Goal: Task Accomplishment & Management: Manage account settings

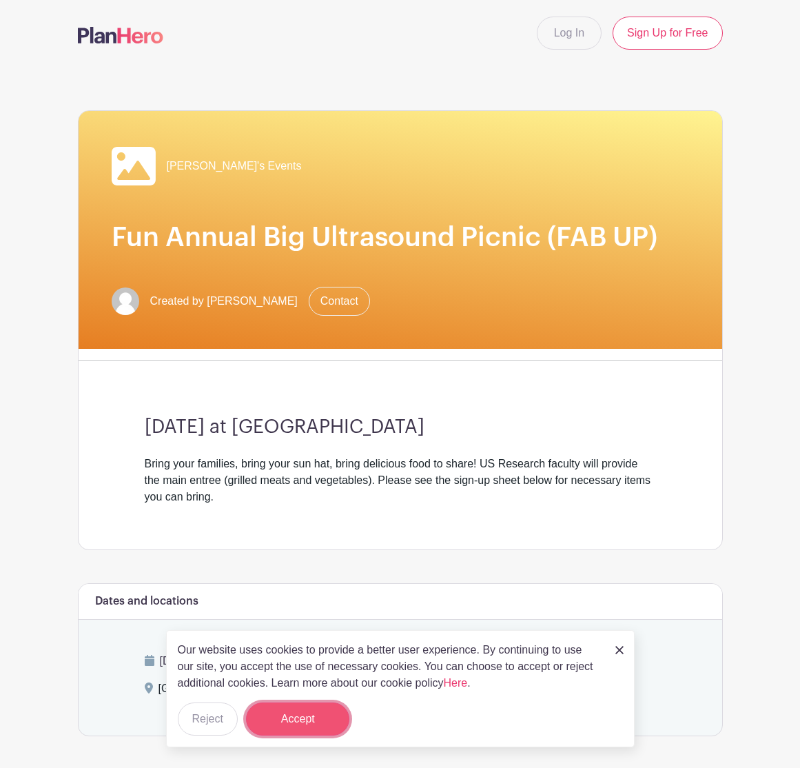
click at [314, 712] on button "Accept" at bounding box center [297, 719] width 103 height 33
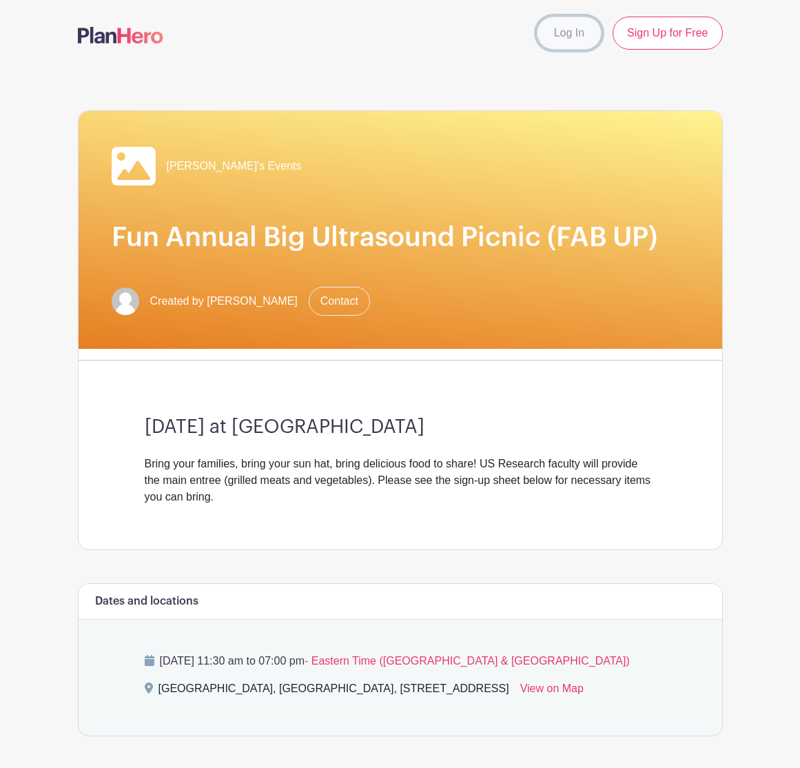
click at [570, 30] on link "Log In" at bounding box center [569, 33] width 65 height 33
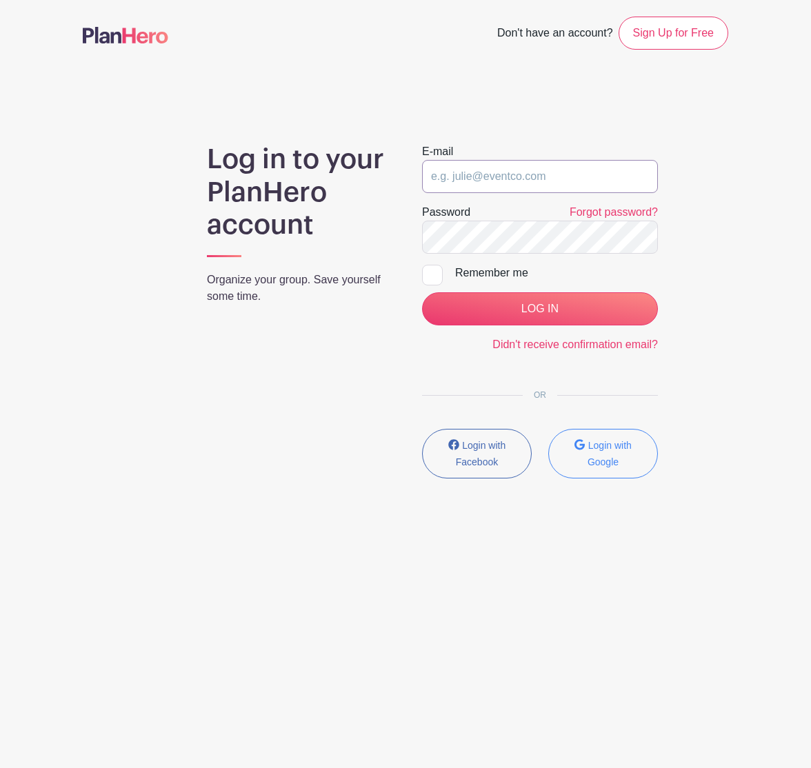
click at [576, 172] on input "email" at bounding box center [540, 176] width 236 height 33
type input "[EMAIL_ADDRESS][DOMAIN_NAME]"
click at [434, 273] on div at bounding box center [432, 275] width 21 height 21
click at [431, 273] on input "Remember me" at bounding box center [426, 269] width 9 height 9
checkbox input "true"
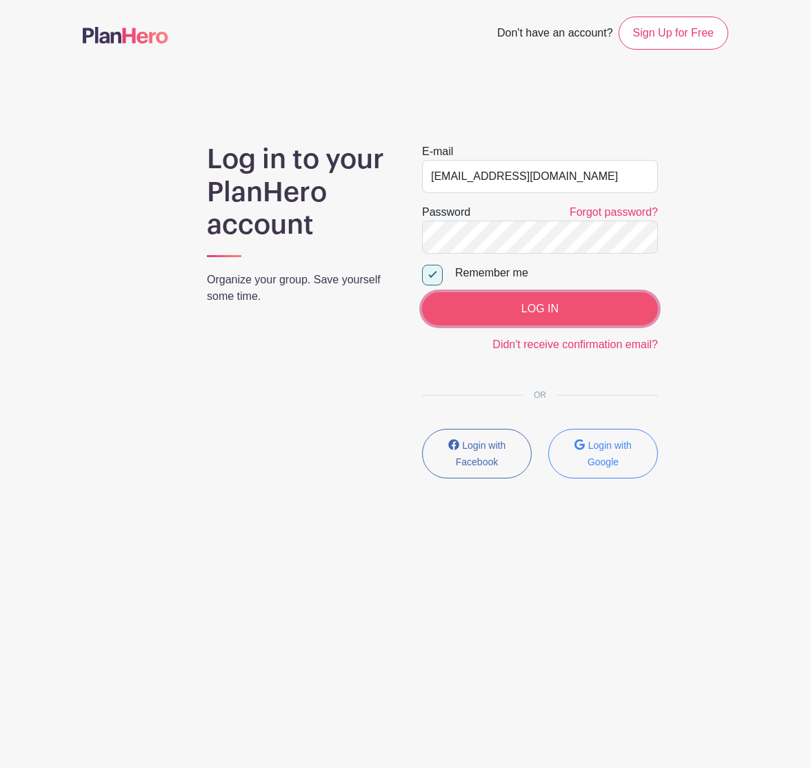
click at [541, 305] on input "LOG IN" at bounding box center [540, 308] width 236 height 33
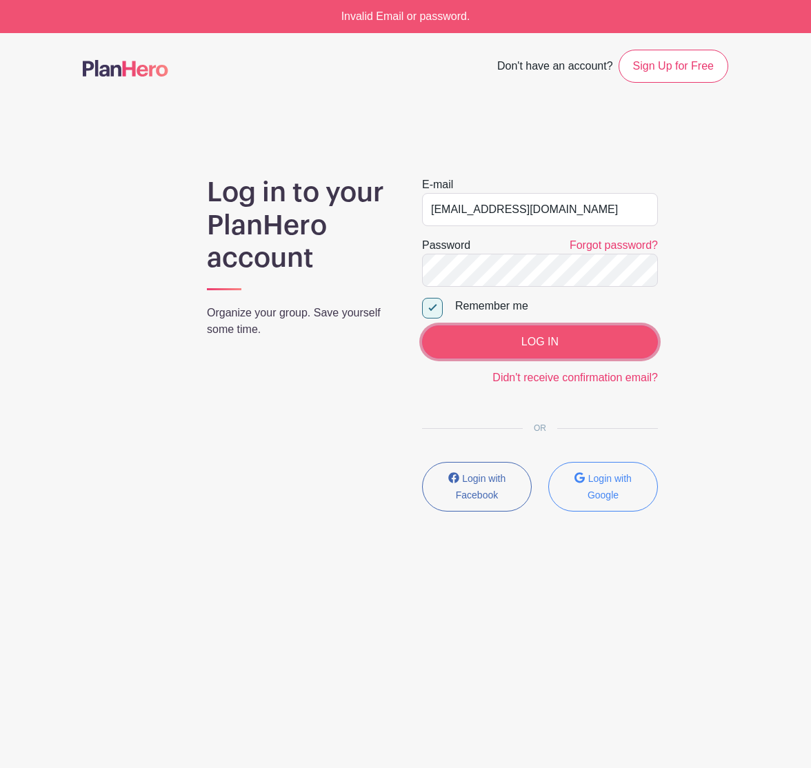
click at [536, 336] on input "LOG IN" at bounding box center [540, 341] width 236 height 33
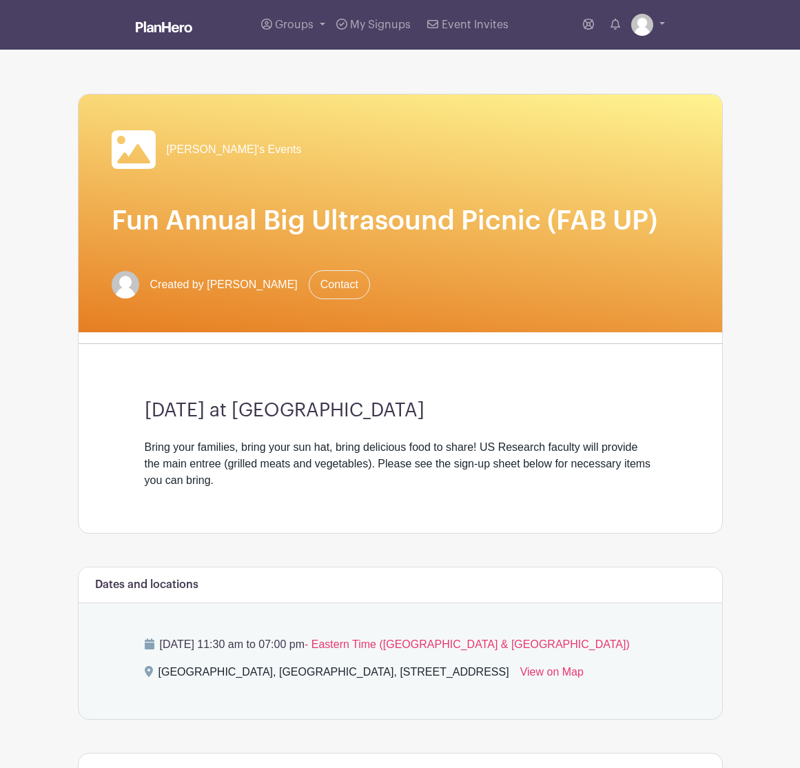
click at [557, 143] on div "[PERSON_NAME]'s Events" at bounding box center [401, 150] width 578 height 44
click at [654, 22] on link at bounding box center [649, 25] width 34 height 22
click at [592, 54] on link "My account" at bounding box center [610, 57] width 109 height 22
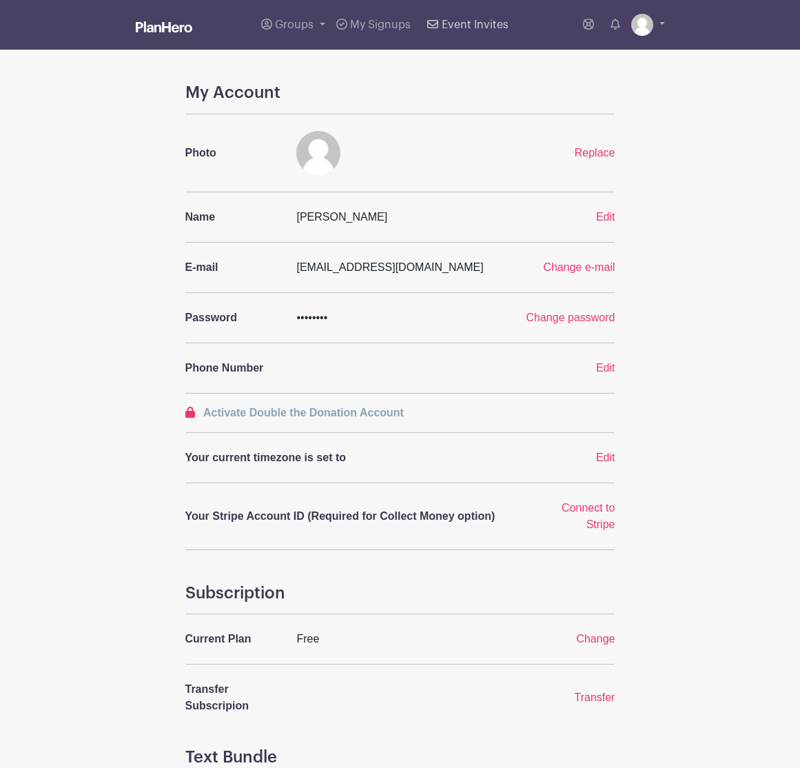
click at [460, 23] on span "Event Invites" at bounding box center [475, 24] width 67 height 11
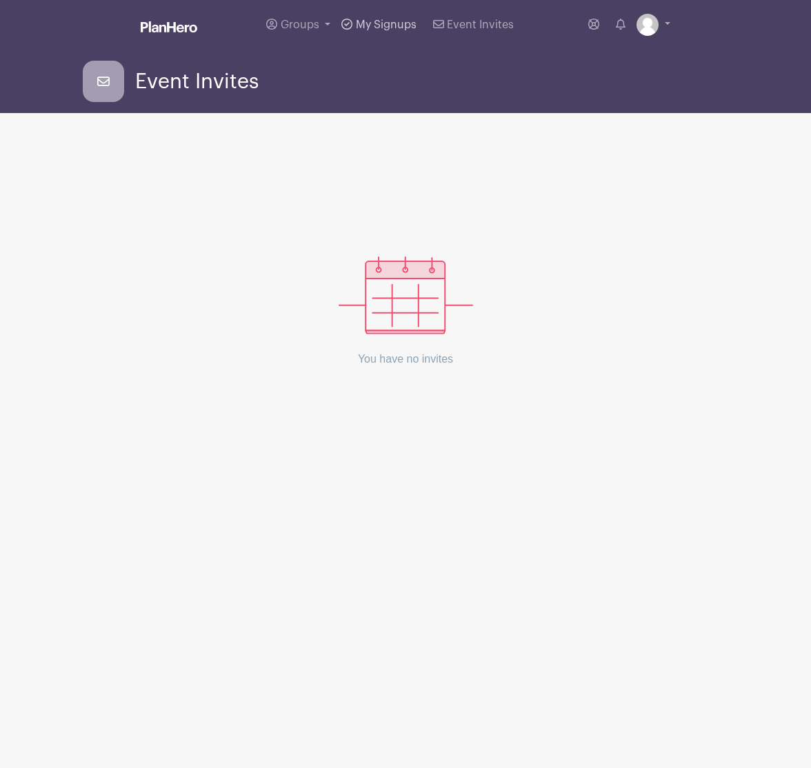
click at [394, 21] on span "My Signups" at bounding box center [386, 24] width 61 height 11
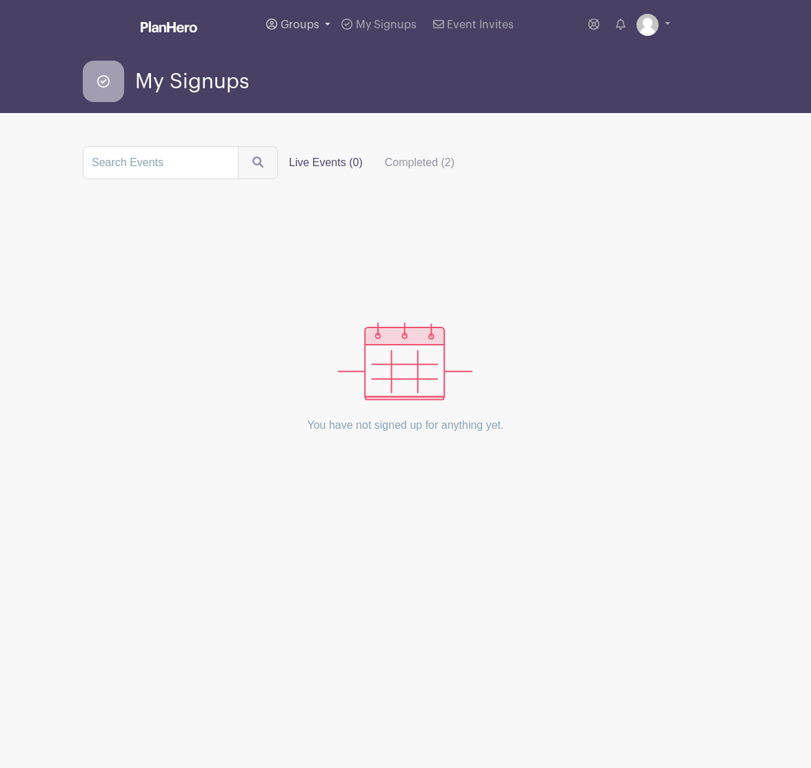
click at [305, 21] on span "Groups" at bounding box center [300, 24] width 39 height 11
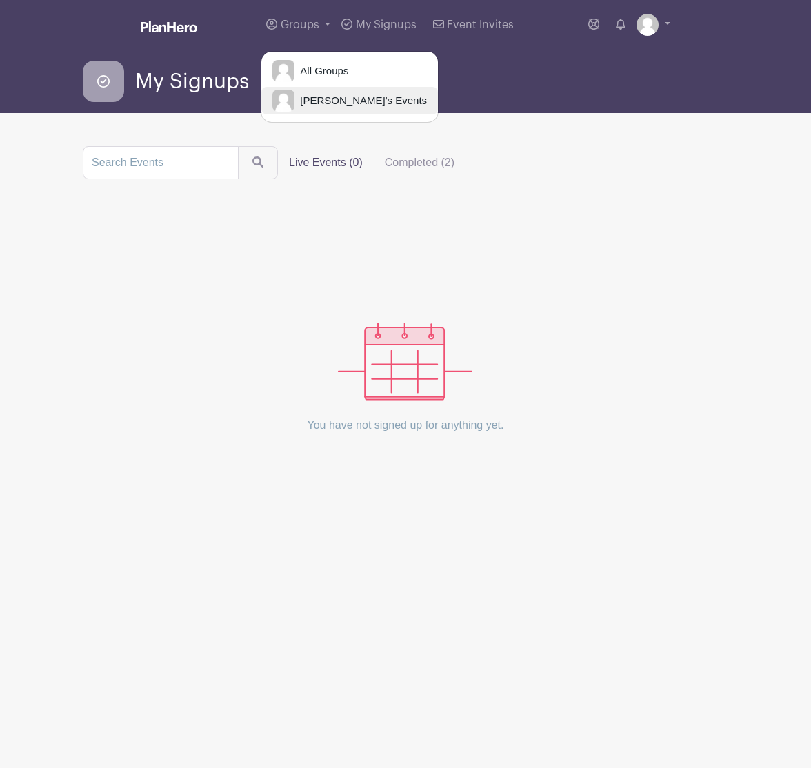
click at [316, 101] on span "[PERSON_NAME]'s Events" at bounding box center [360, 101] width 132 height 16
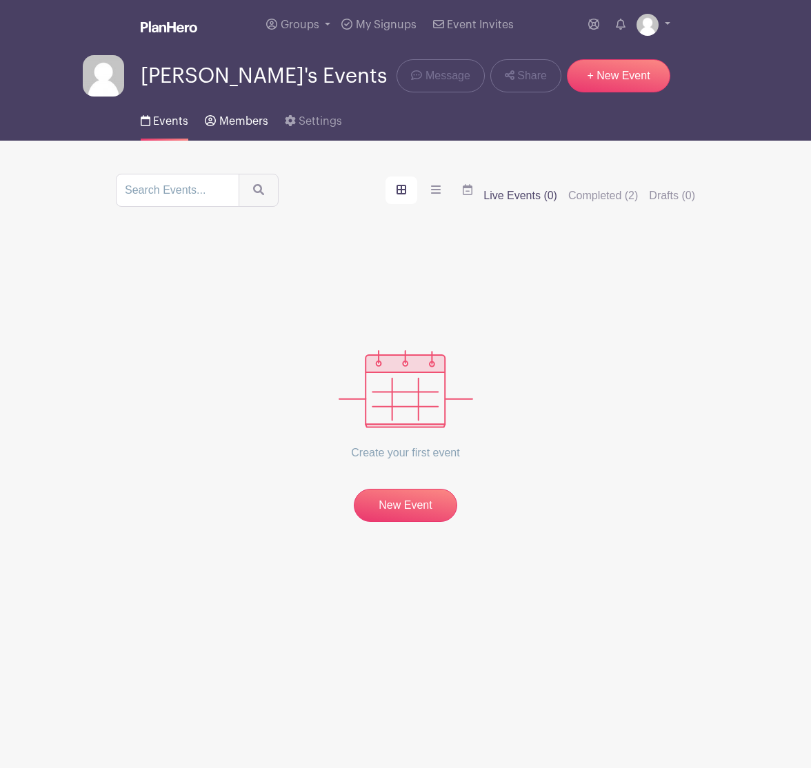
click at [249, 121] on span "Members" at bounding box center [243, 121] width 49 height 11
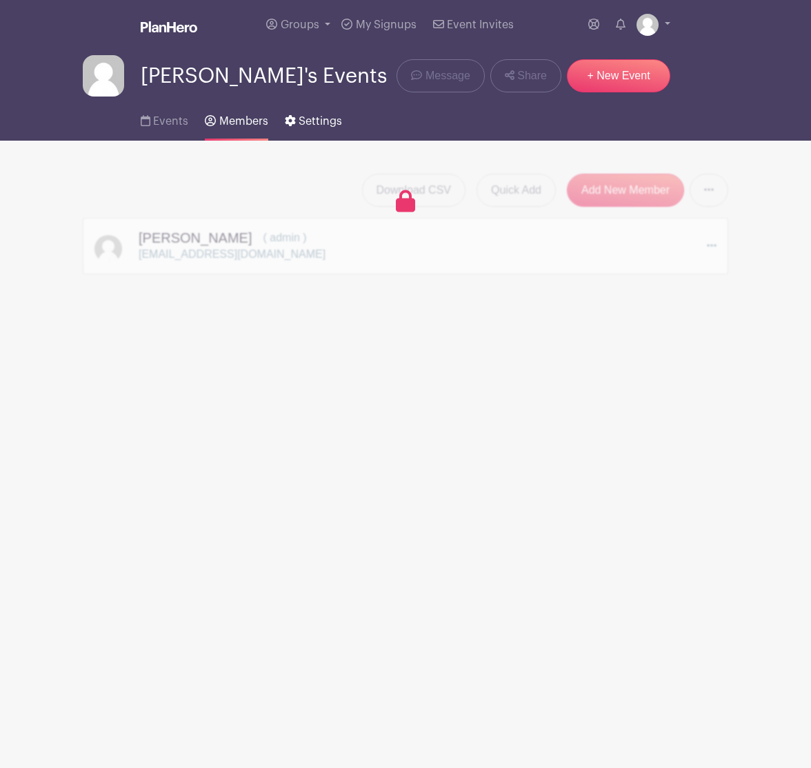
click at [305, 119] on span "Settings" at bounding box center [320, 121] width 43 height 11
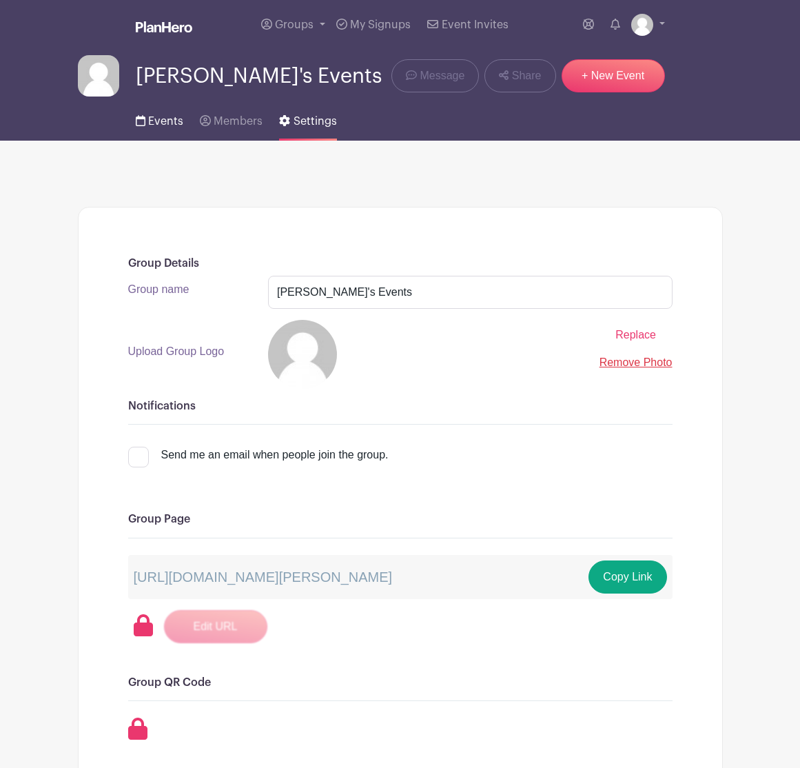
click at [163, 118] on span "Events" at bounding box center [165, 121] width 35 height 11
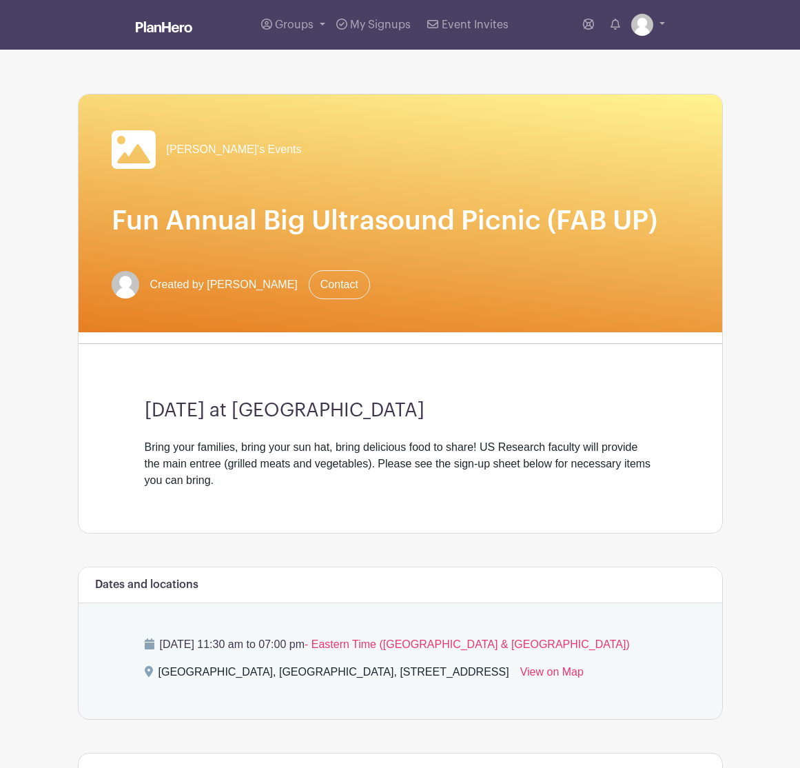
click at [294, 287] on span "Created by [PERSON_NAME]" at bounding box center [224, 284] width 148 height 17
click at [212, 152] on span "[PERSON_NAME]'s Events" at bounding box center [234, 149] width 135 height 17
click at [586, 20] on icon at bounding box center [588, 24] width 11 height 11
click at [370, 283] on link "Contact" at bounding box center [339, 284] width 61 height 29
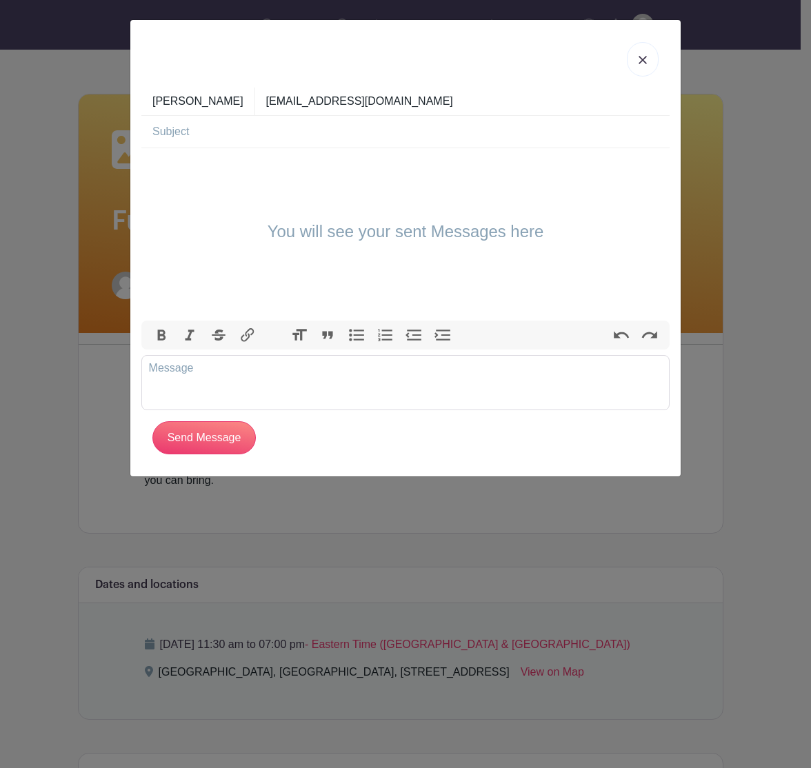
click at [643, 60] on img at bounding box center [642, 60] width 8 height 8
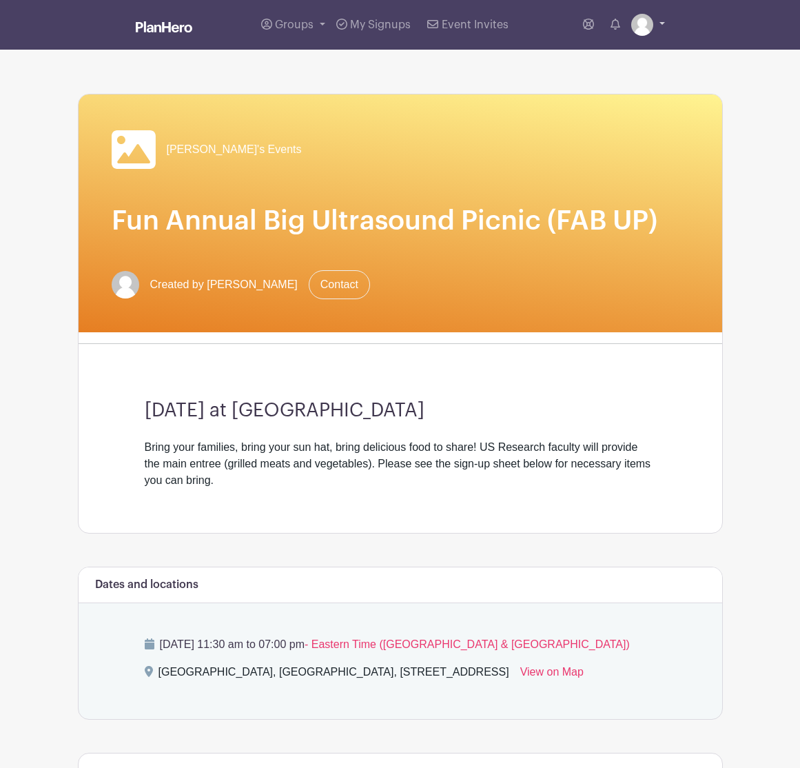
click at [661, 19] on link at bounding box center [649, 25] width 34 height 22
click at [292, 23] on span "Groups" at bounding box center [294, 24] width 39 height 11
click at [310, 96] on span "[PERSON_NAME]'s Events" at bounding box center [356, 101] width 132 height 16
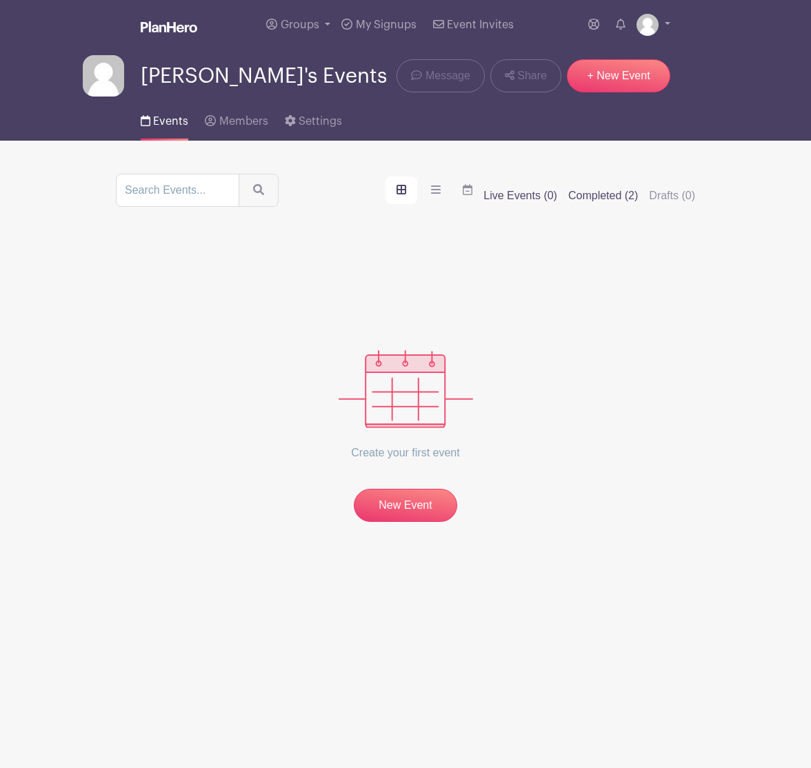
click at [609, 197] on label "Completed (2)" at bounding box center [603, 196] width 70 height 17
click at [0, 0] on input "Completed (2)" at bounding box center [0, 0] width 0 height 0
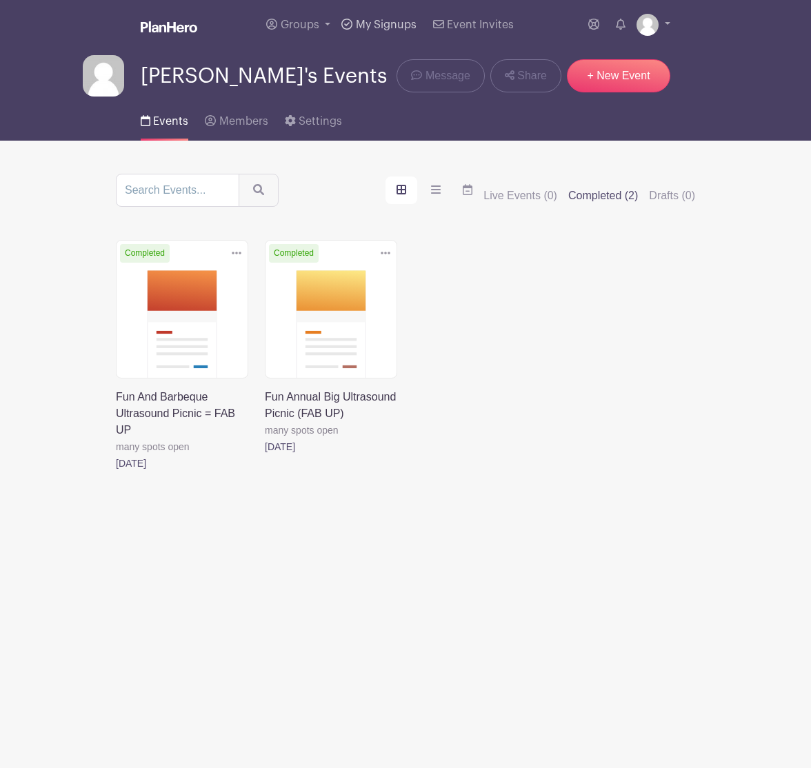
click at [388, 25] on span "My Signups" at bounding box center [386, 24] width 61 height 11
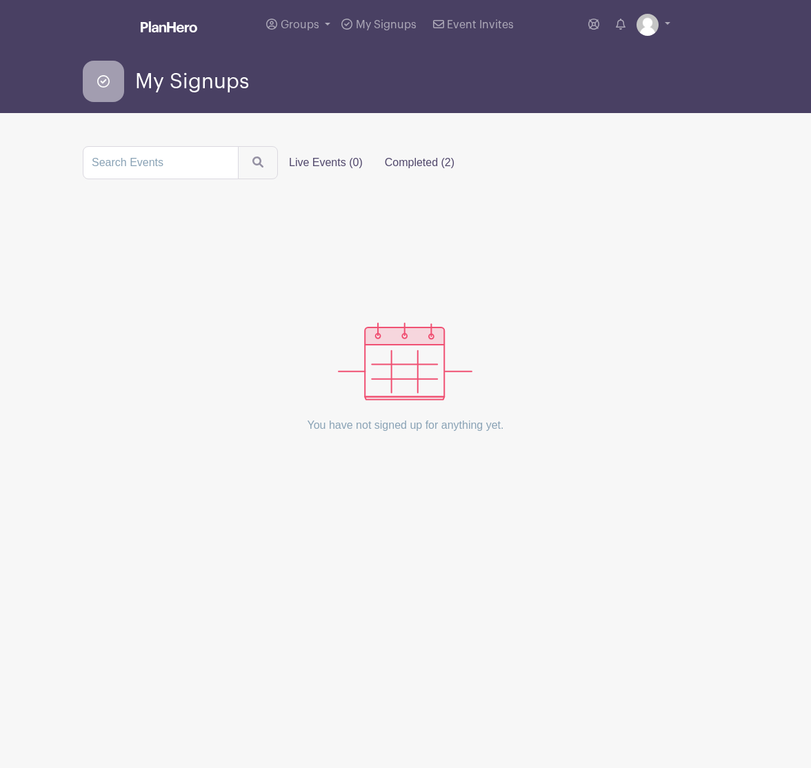
click at [421, 157] on label "Completed (2)" at bounding box center [420, 163] width 92 height 28
click at [0, 0] on input "Completed (2)" at bounding box center [0, 0] width 0 height 0
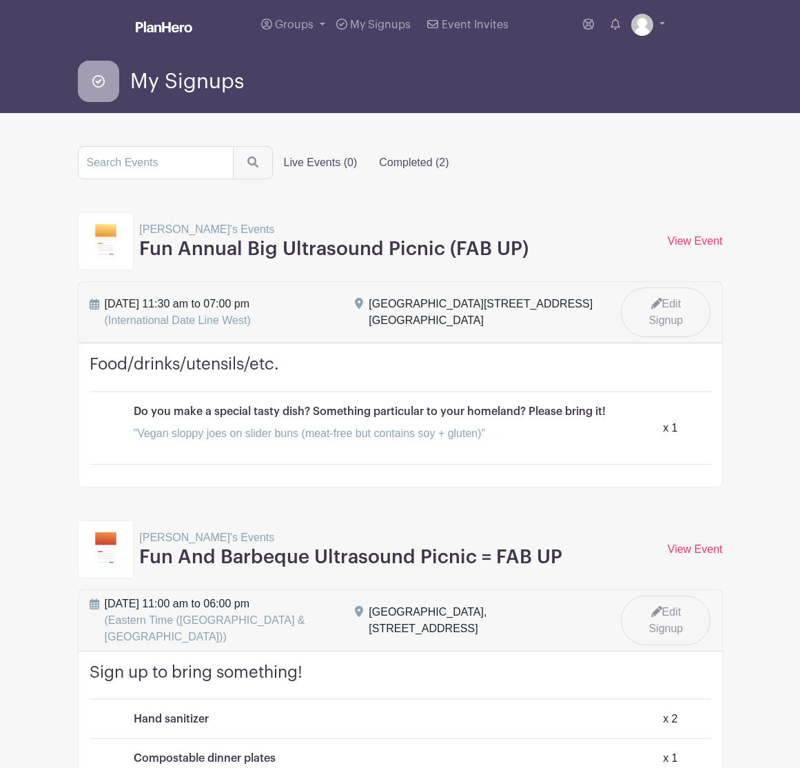
click at [329, 158] on label "Live Events (0)" at bounding box center [321, 163] width 96 height 28
click at [0, 0] on input "Live Events (0)" at bounding box center [0, 0] width 0 height 0
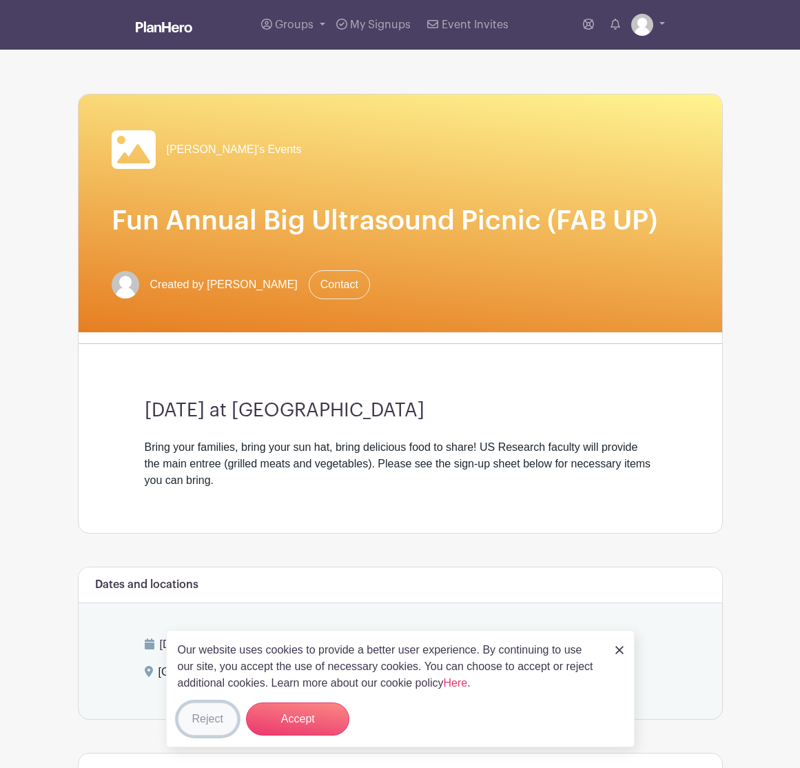
click at [212, 722] on button "Reject" at bounding box center [208, 719] width 60 height 33
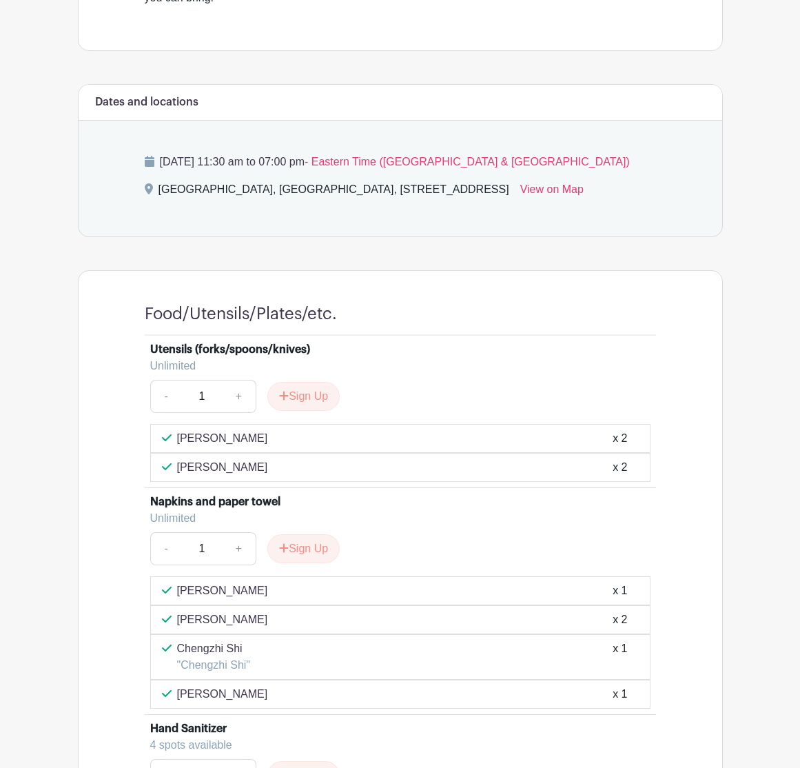
scroll to position [552, 0]
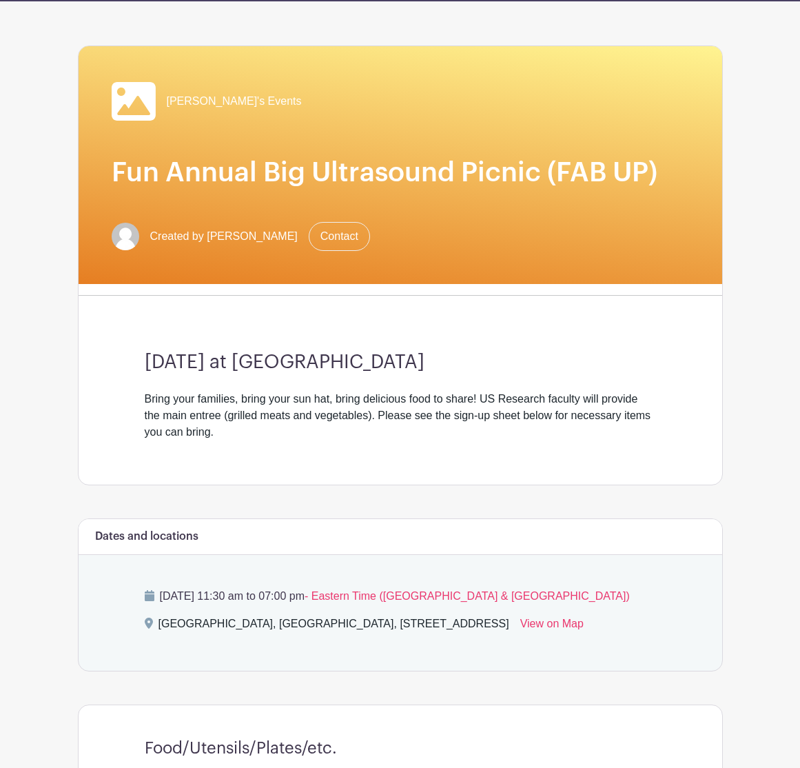
scroll to position [0, 0]
